Goal: Information Seeking & Learning: Learn about a topic

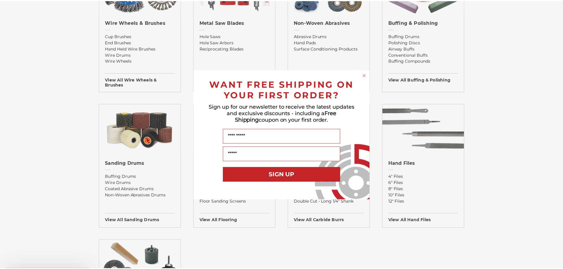
scroll to position [414, 0]
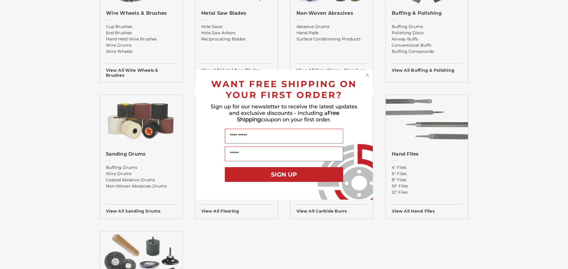
click at [368, 73] on circle "Close dialog" at bounding box center [368, 75] width 6 height 6
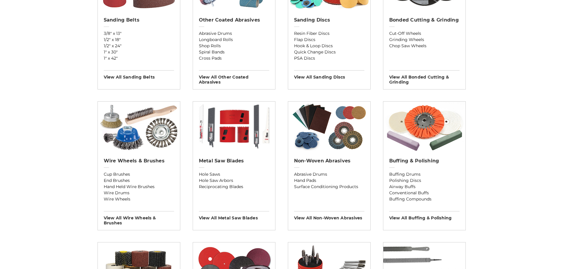
scroll to position [237, 0]
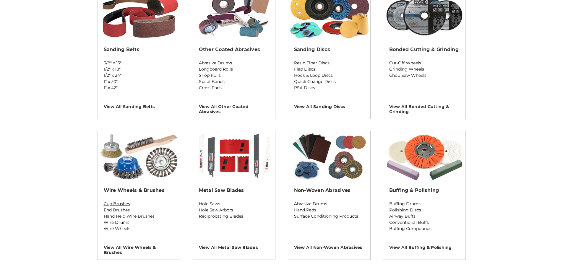
click at [115, 205] on link "Cup Brushes" at bounding box center [139, 204] width 70 height 6
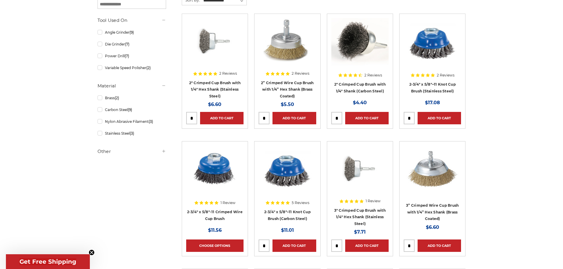
scroll to position [118, 0]
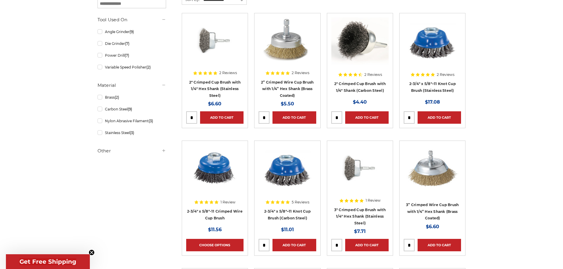
click at [287, 213] on div at bounding box center [287, 183] width 57 height 76
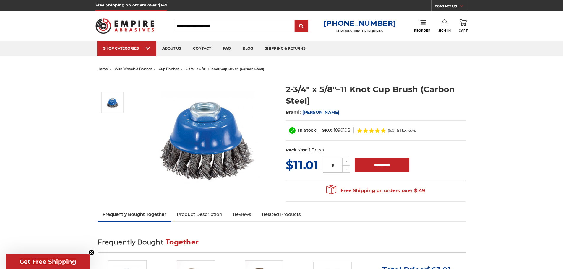
click at [100, 69] on span "home" at bounding box center [103, 69] width 10 height 4
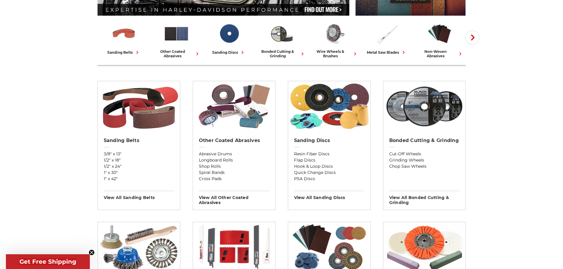
scroll to position [148, 0]
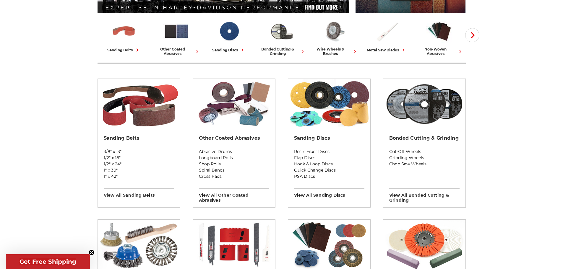
click at [120, 49] on div "sanding belts" at bounding box center [123, 50] width 33 height 6
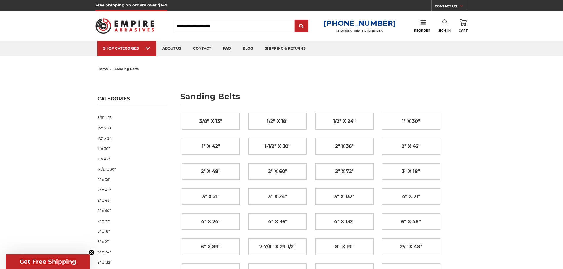
click at [103, 221] on link "2" x 72"" at bounding box center [132, 221] width 69 height 10
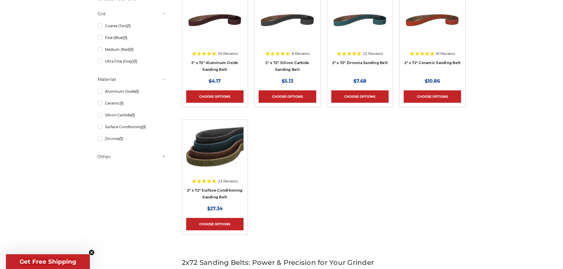
scroll to position [89, 0]
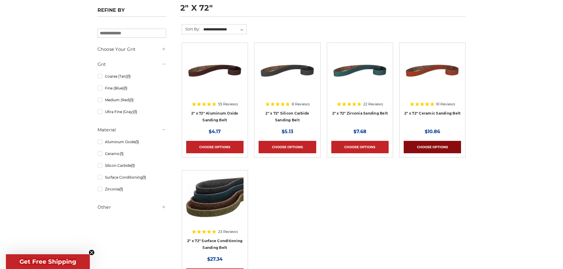
click at [429, 143] on link "Choose Options" at bounding box center [432, 147] width 57 height 12
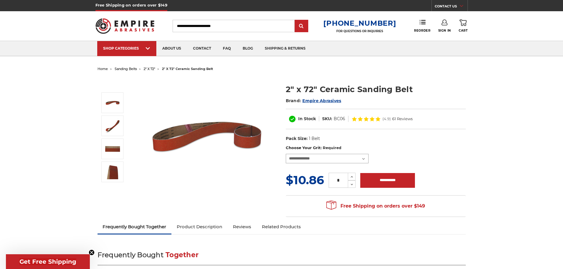
click at [298, 160] on select "**********" at bounding box center [327, 158] width 83 height 9
click at [286, 154] on select "**********" at bounding box center [327, 158] width 83 height 9
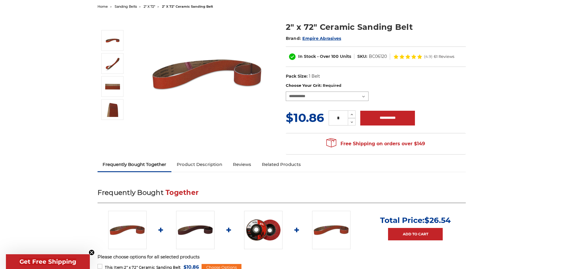
scroll to position [59, 0]
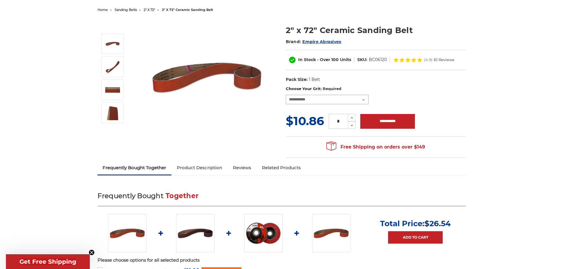
click at [297, 101] on select "**********" at bounding box center [327, 99] width 83 height 9
click at [286, 95] on select "**********" at bounding box center [327, 99] width 83 height 9
click at [322, 100] on select "**********" at bounding box center [327, 99] width 83 height 9
click at [286, 95] on select "**********" at bounding box center [327, 99] width 83 height 9
click at [313, 101] on select "**********" at bounding box center [327, 99] width 83 height 9
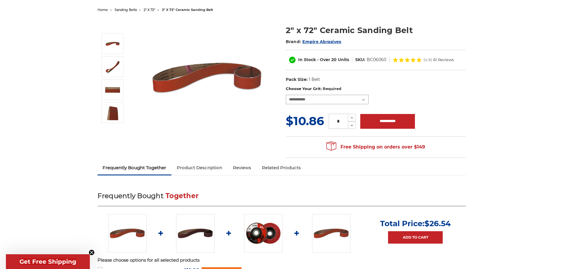
click at [310, 101] on select "**********" at bounding box center [327, 99] width 83 height 9
click at [308, 97] on select "**********" at bounding box center [327, 99] width 83 height 9
select select "****"
click at [286, 95] on select "**********" at bounding box center [327, 99] width 83 height 9
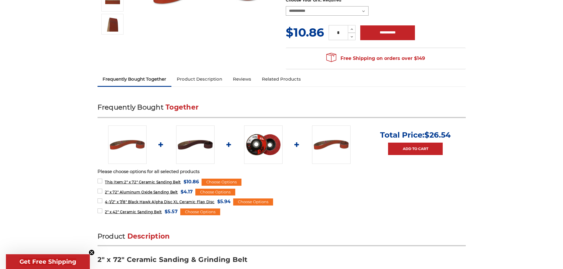
scroll to position [0, 0]
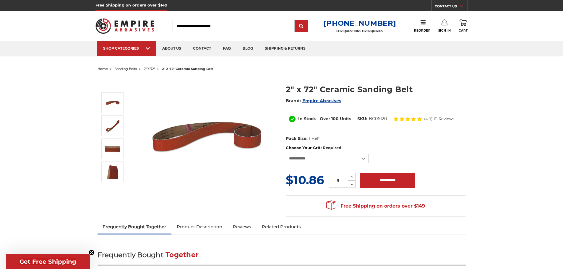
click at [129, 68] on span "sanding belts" at bounding box center [126, 69] width 22 height 4
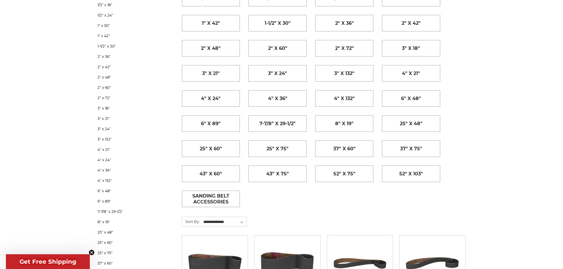
scroll to position [148, 0]
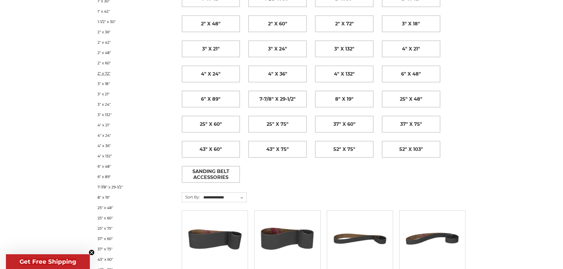
click at [101, 75] on link "2" x 72"" at bounding box center [132, 73] width 69 height 10
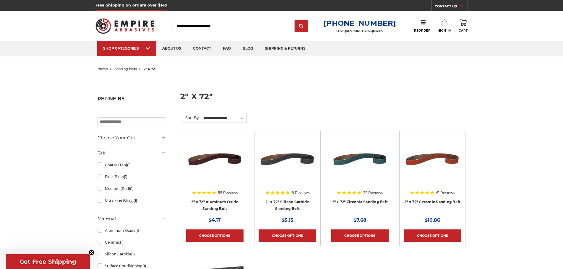
click at [356, 198] on div at bounding box center [359, 174] width 57 height 76
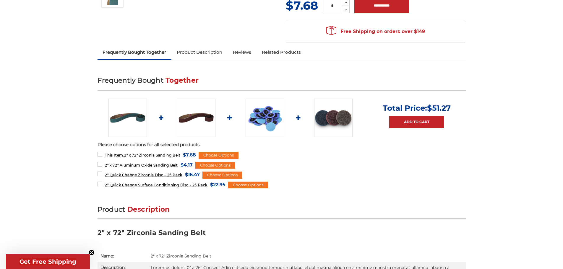
scroll to position [177, 0]
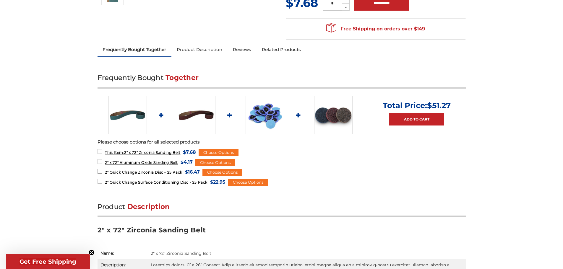
click at [98, 171] on label "2" Quick Change Zirconia Disc - 25 Pack MSRP: Was: Now: $16.47 (You save )" at bounding box center [149, 172] width 102 height 8
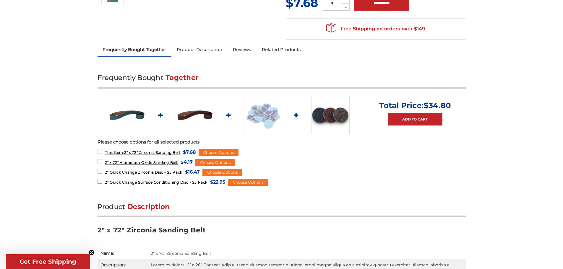
click at [100, 181] on label "2" Quick Change Surface Conditioning Disc - 25 Pack MSRP: Was: Now: $22.95 (You…" at bounding box center [162, 182] width 128 height 8
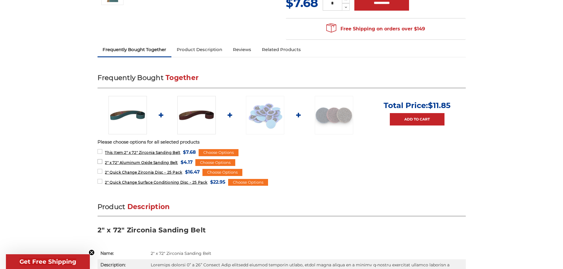
click at [99, 162] on label "2" x 72" Aluminum Oxide Sanding Belt MSRP: Was: Now: $4.17 (You save )" at bounding box center [145, 162] width 95 height 8
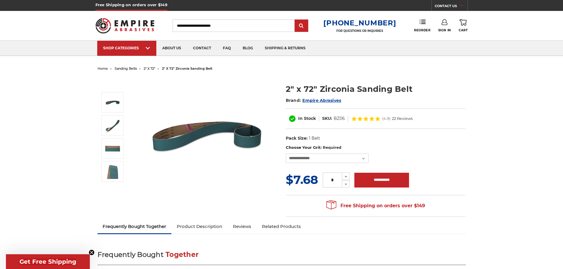
scroll to position [0, 0]
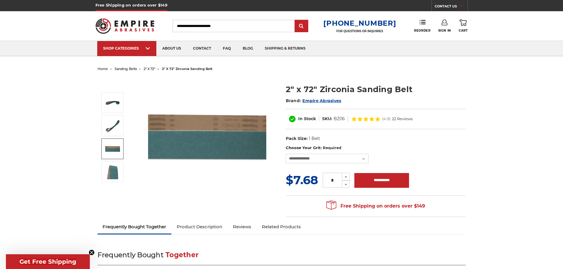
click at [150, 70] on span "2" x 72"" at bounding box center [150, 69] width 12 height 4
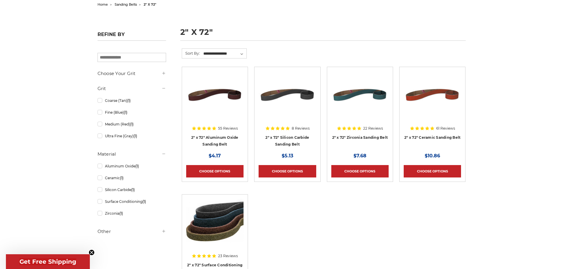
scroll to position [118, 0]
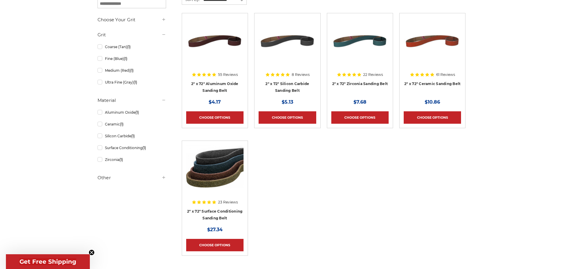
click at [213, 208] on div at bounding box center [214, 183] width 57 height 76
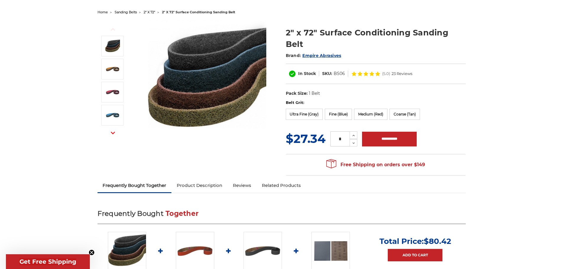
scroll to position [30, 0]
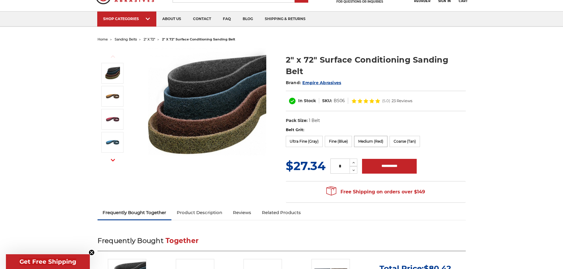
click at [374, 139] on label "Medium (Red)" at bounding box center [370, 141] width 33 height 11
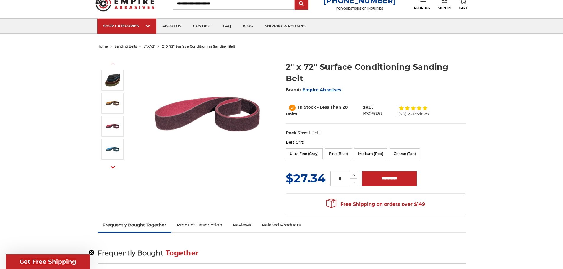
scroll to position [0, 0]
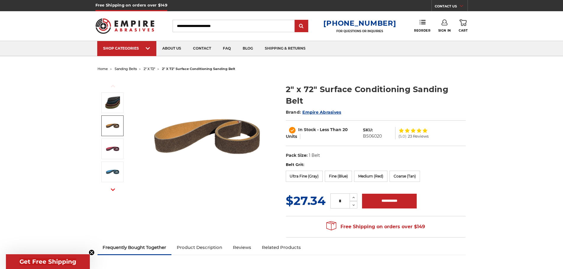
click at [106, 69] on span "home" at bounding box center [103, 69] width 10 height 4
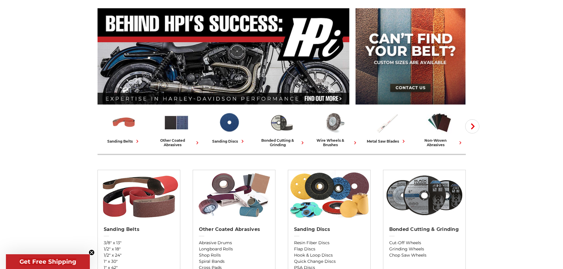
scroll to position [59, 0]
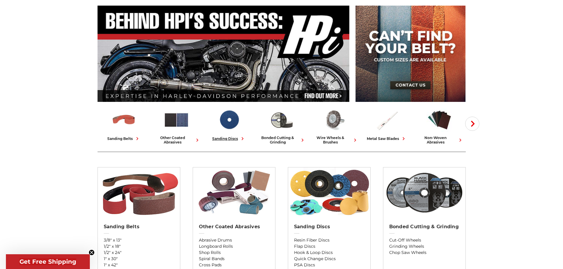
click at [232, 137] on div "sanding discs" at bounding box center [228, 139] width 33 height 6
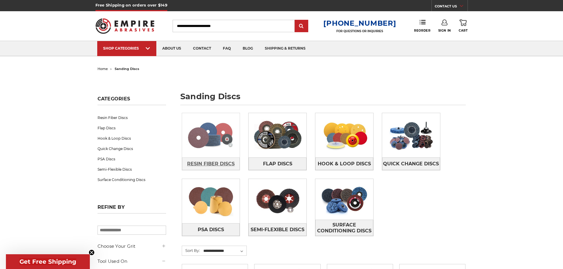
click at [206, 164] on span "Resin Fiber Discs" at bounding box center [211, 164] width 48 height 10
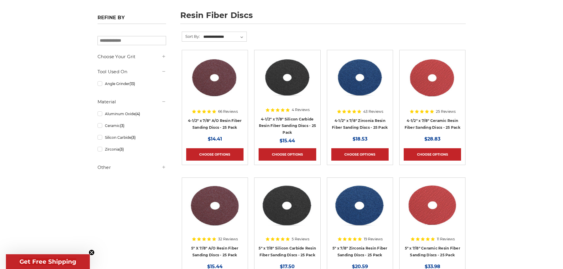
scroll to position [89, 0]
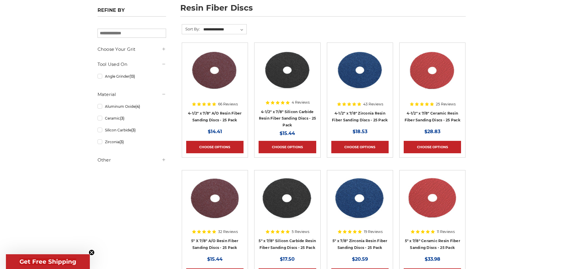
click at [349, 116] on div at bounding box center [359, 85] width 57 height 76
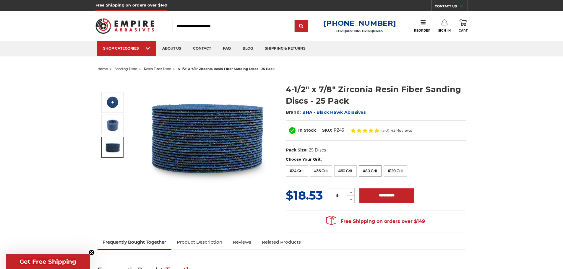
click at [369, 169] on label "#80 Grit" at bounding box center [370, 171] width 23 height 11
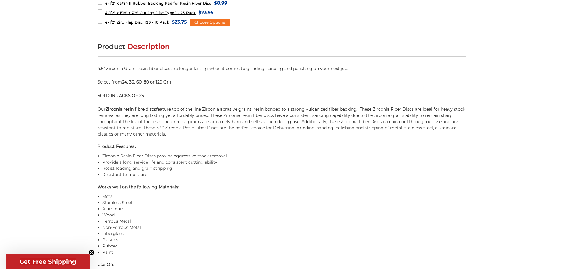
scroll to position [207, 0]
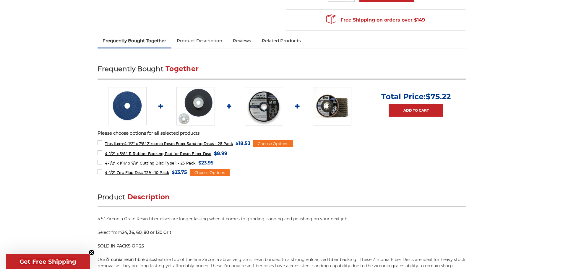
click at [202, 105] on img at bounding box center [196, 106] width 38 height 38
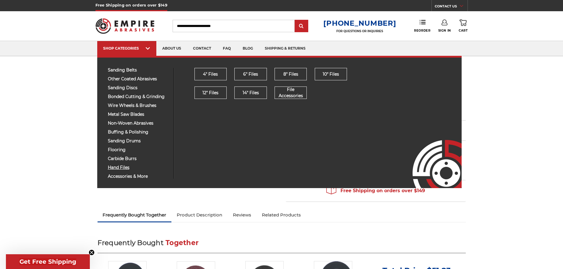
click at [122, 169] on span "hand files" at bounding box center [138, 168] width 61 height 4
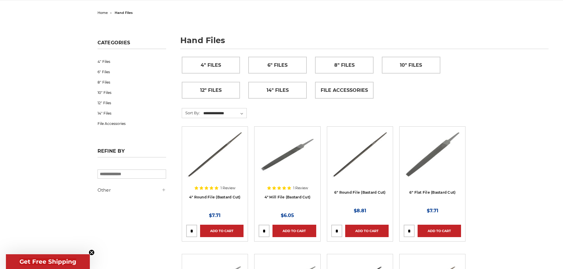
scroll to position [30, 0]
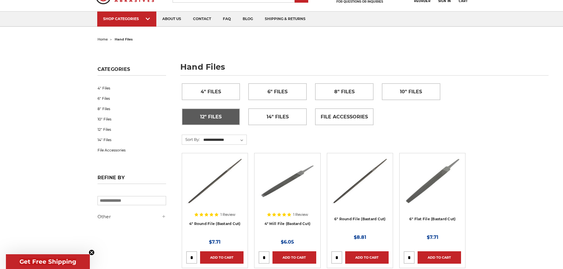
click at [209, 115] on span "12" Files" at bounding box center [211, 117] width 22 height 10
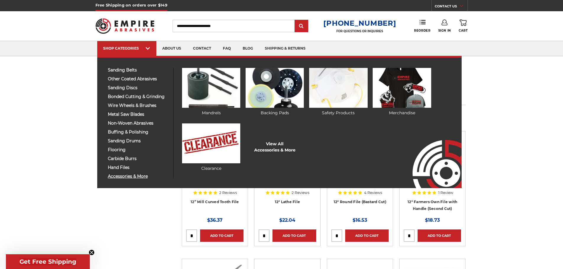
click at [123, 175] on span "accessories & more" at bounding box center [138, 176] width 61 height 4
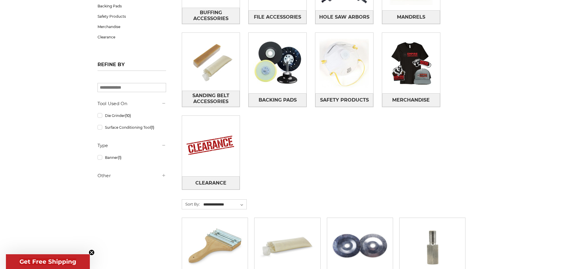
scroll to position [177, 0]
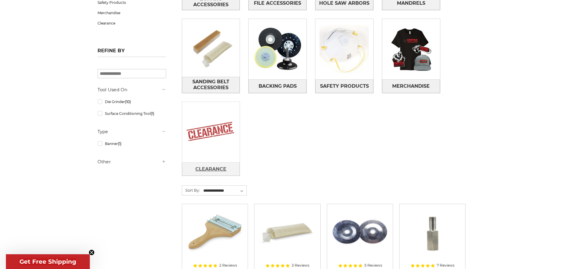
click at [211, 169] on span "Clearance" at bounding box center [210, 169] width 31 height 10
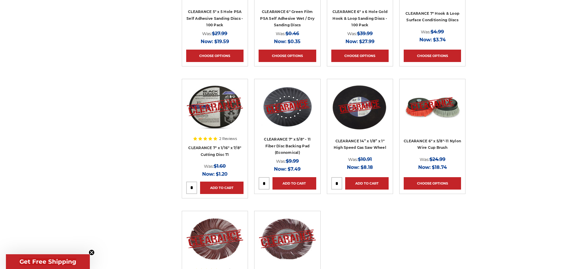
scroll to position [562, 0]
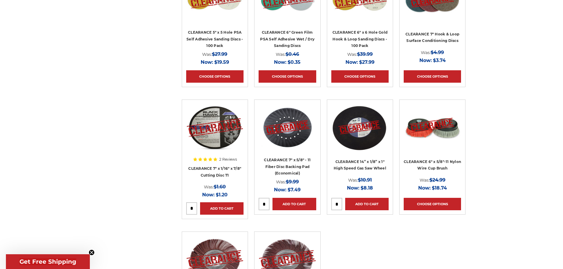
click at [279, 158] on div at bounding box center [287, 142] width 57 height 76
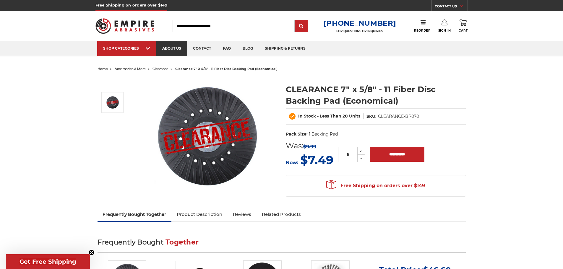
click at [166, 46] on link "about us" at bounding box center [171, 48] width 31 height 15
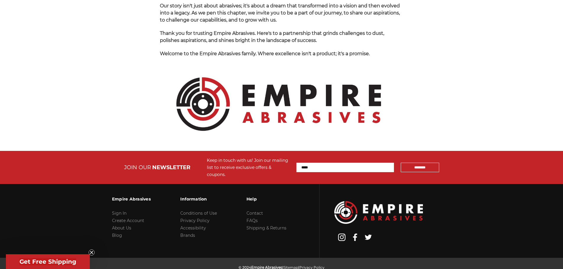
scroll to position [625, 0]
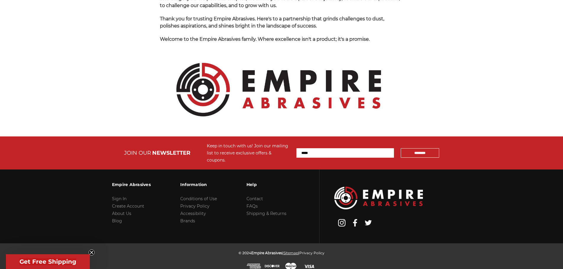
click at [289, 251] on link "Sitemap" at bounding box center [291, 253] width 15 height 4
